Goal: Information Seeking & Learning: Understand process/instructions

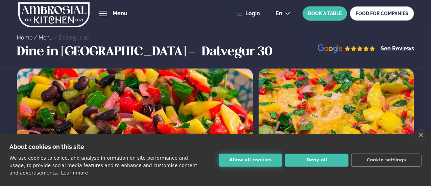
click at [262, 158] on button "Allow all cookies" at bounding box center [250, 160] width 63 height 13
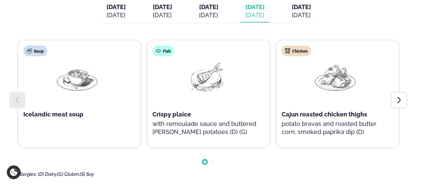
scroll to position [320, 0]
click at [400, 104] on icon at bounding box center [399, 100] width 8 height 8
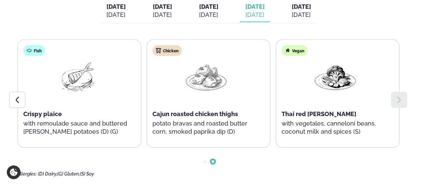
click at [400, 104] on icon at bounding box center [399, 100] width 8 height 8
click at [12, 108] on div at bounding box center [17, 100] width 16 height 16
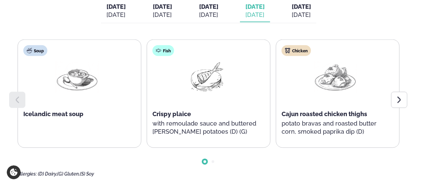
click at [173, 83] on div "Fish Crispy plaice with remoulade sauce and buttered [PERSON_NAME] potatoes (D)…" at bounding box center [206, 94] width 118 height 108
click at [70, 83] on img at bounding box center [76, 76] width 43 height 31
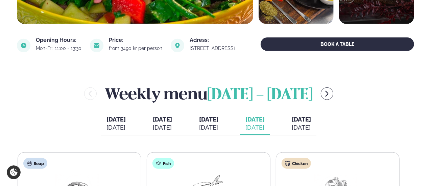
scroll to position [190, 0]
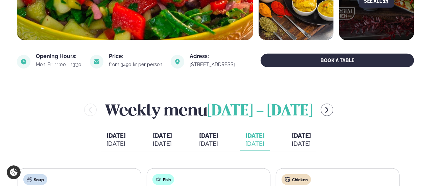
drag, startPoint x: 0, startPoint y: 99, endPoint x: 147, endPoint y: 86, distance: 147.5
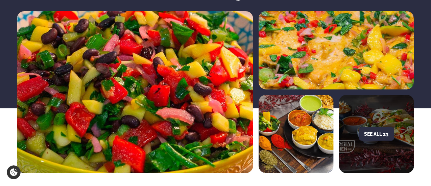
scroll to position [0, 0]
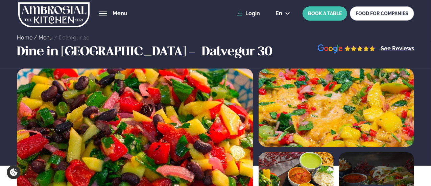
click at [104, 13] on span "hamburger" at bounding box center [103, 13] width 8 height 1
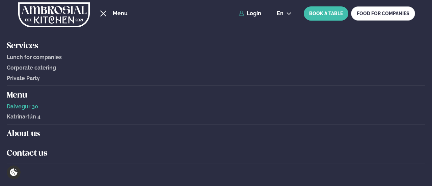
click at [34, 78] on span "Private Party" at bounding box center [23, 78] width 33 height 6
